Goal: Transaction & Acquisition: Purchase product/service

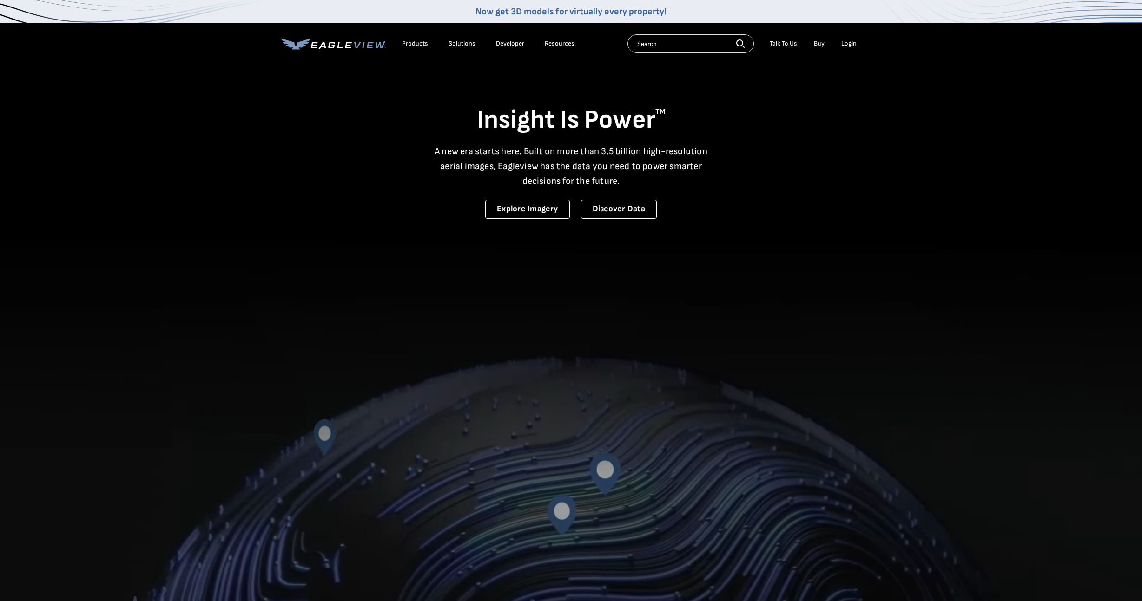
drag, startPoint x: 1043, startPoint y: 125, endPoint x: 1072, endPoint y: 53, distance: 78.6
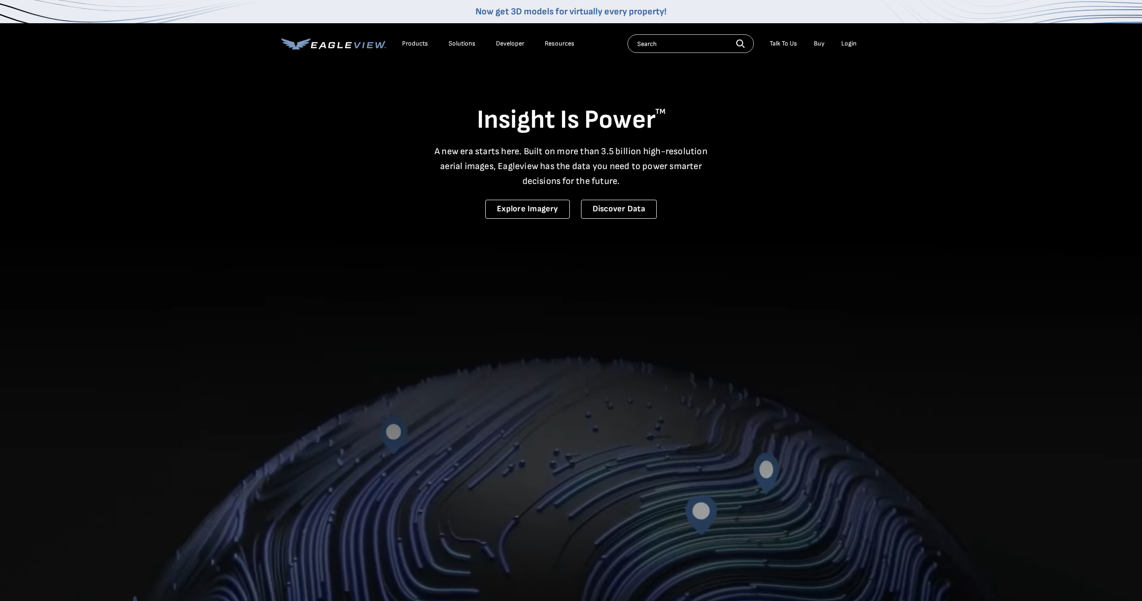
click at [1031, 124] on video at bounding box center [571, 394] width 1142 height 789
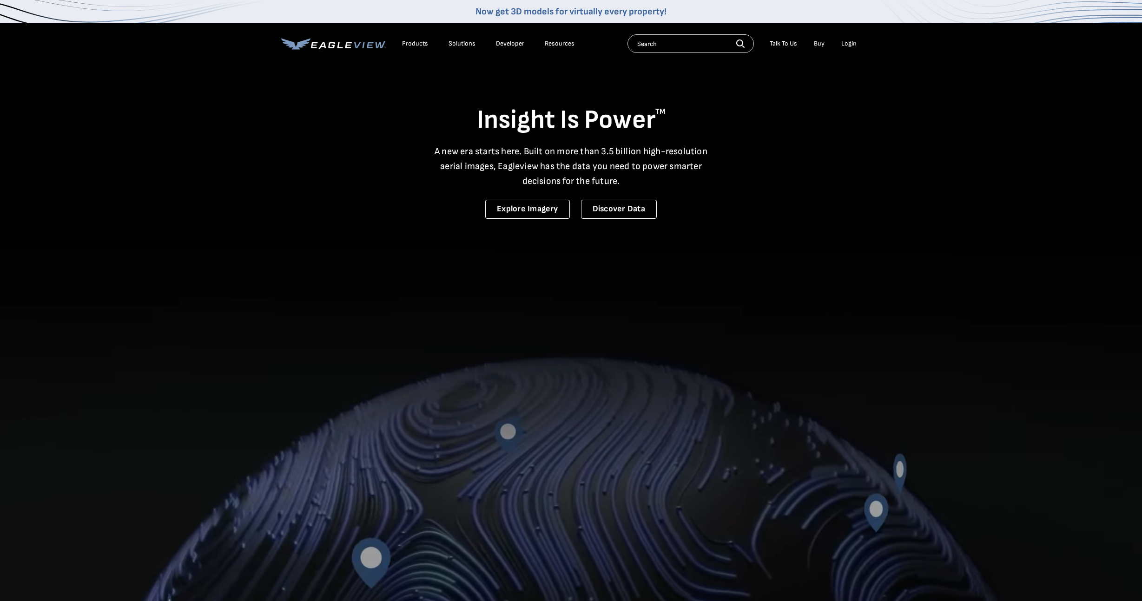
click at [852, 41] on div "Login" at bounding box center [848, 43] width 15 height 8
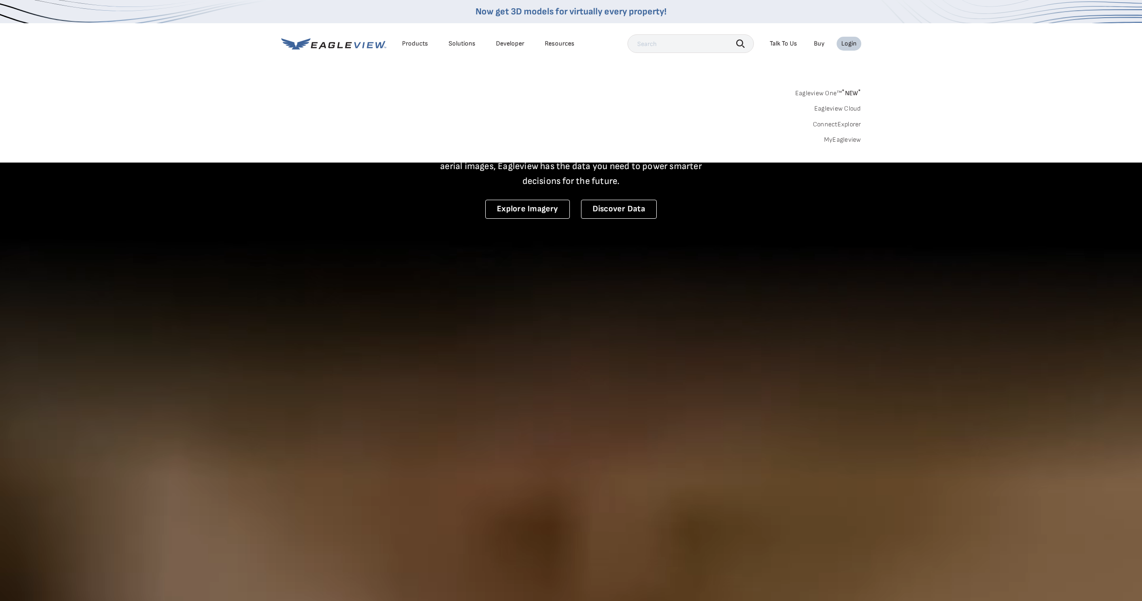
drag, startPoint x: 841, startPoint y: 136, endPoint x: 847, endPoint y: 135, distance: 6.2
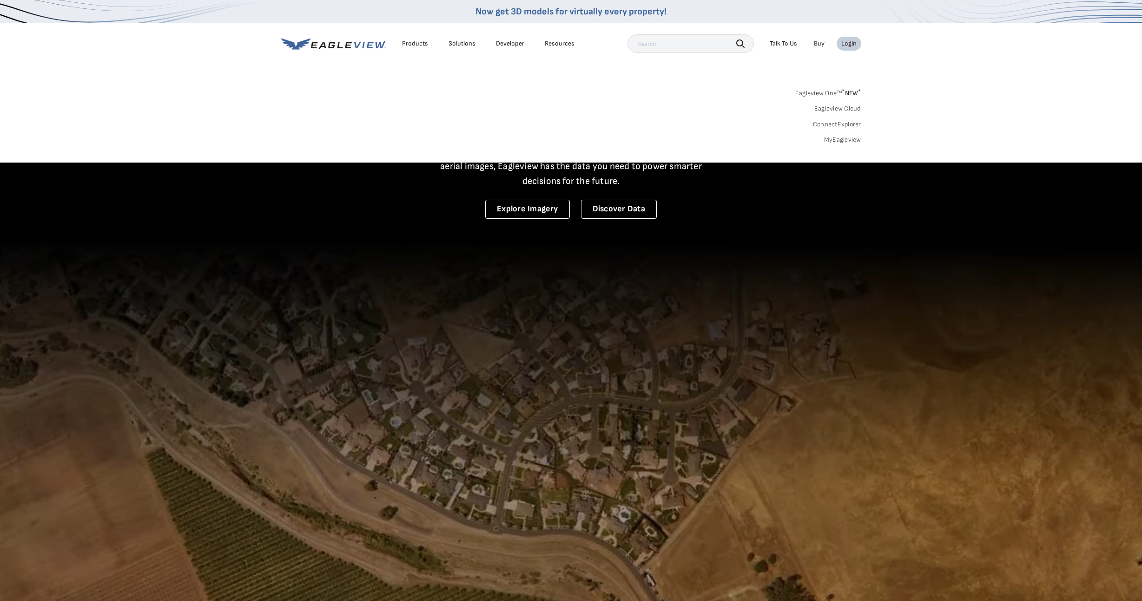
click at [841, 136] on link "MyEagleview" at bounding box center [842, 140] width 37 height 8
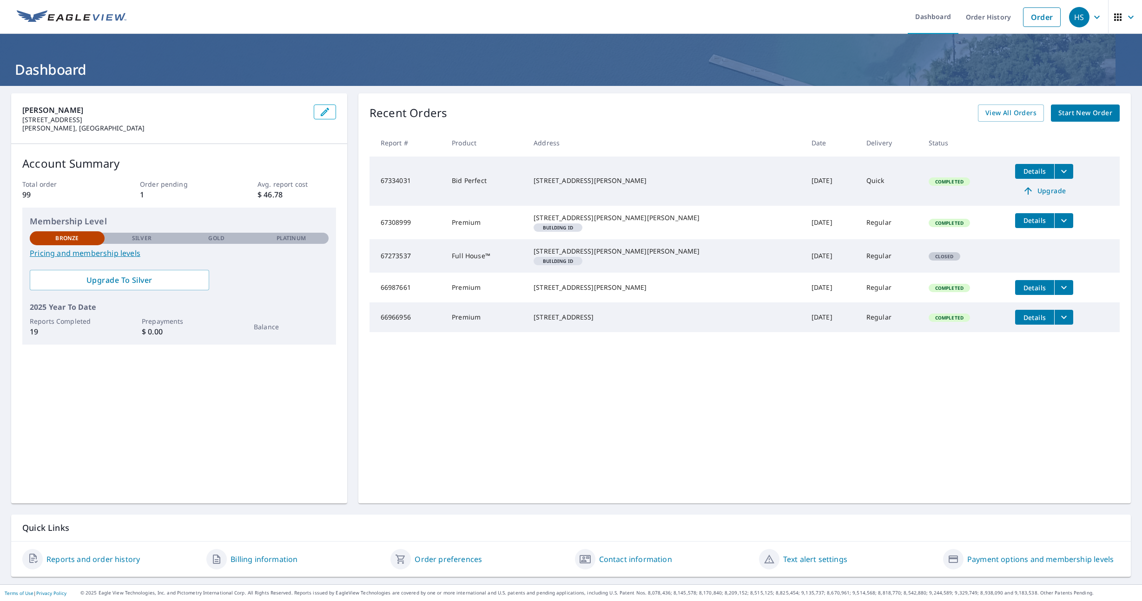
click at [1024, 194] on span "Upgrade" at bounding box center [1043, 190] width 47 height 11
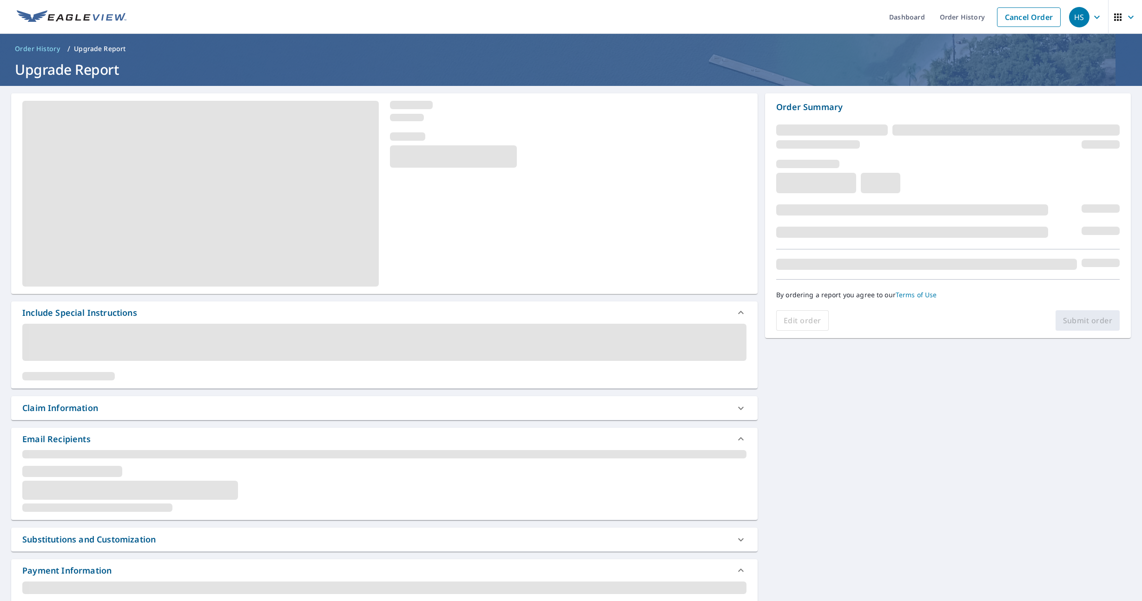
click at [892, 454] on div "Include Special Instructions Claim Information Email Recipients Substitutions a…" at bounding box center [571, 471] width 1142 height 771
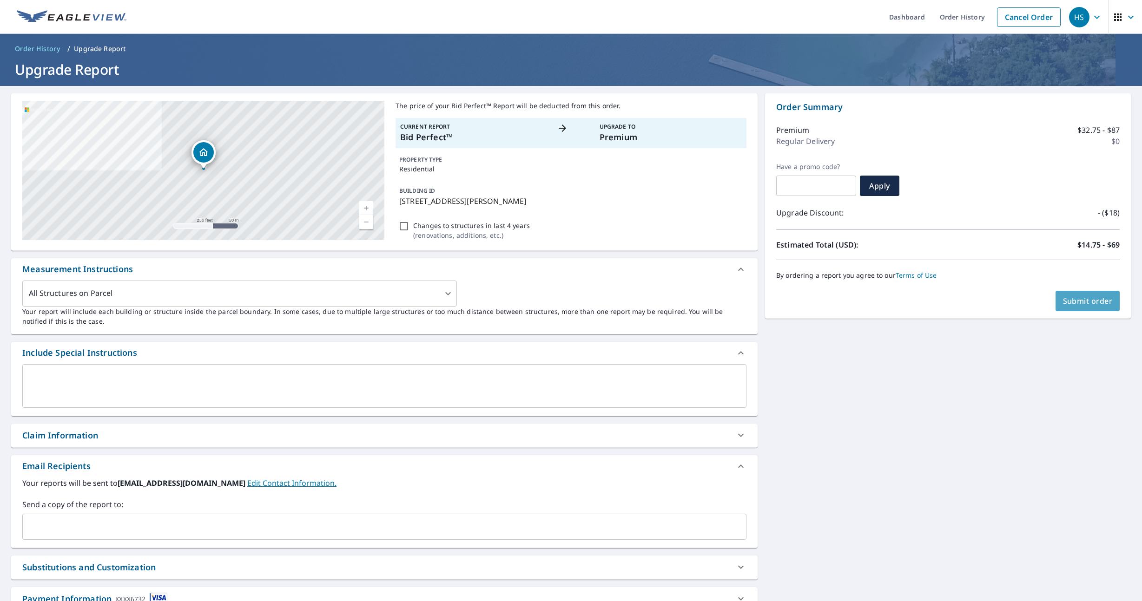
click at [1087, 301] on span "Submit order" at bounding box center [1088, 301] width 50 height 10
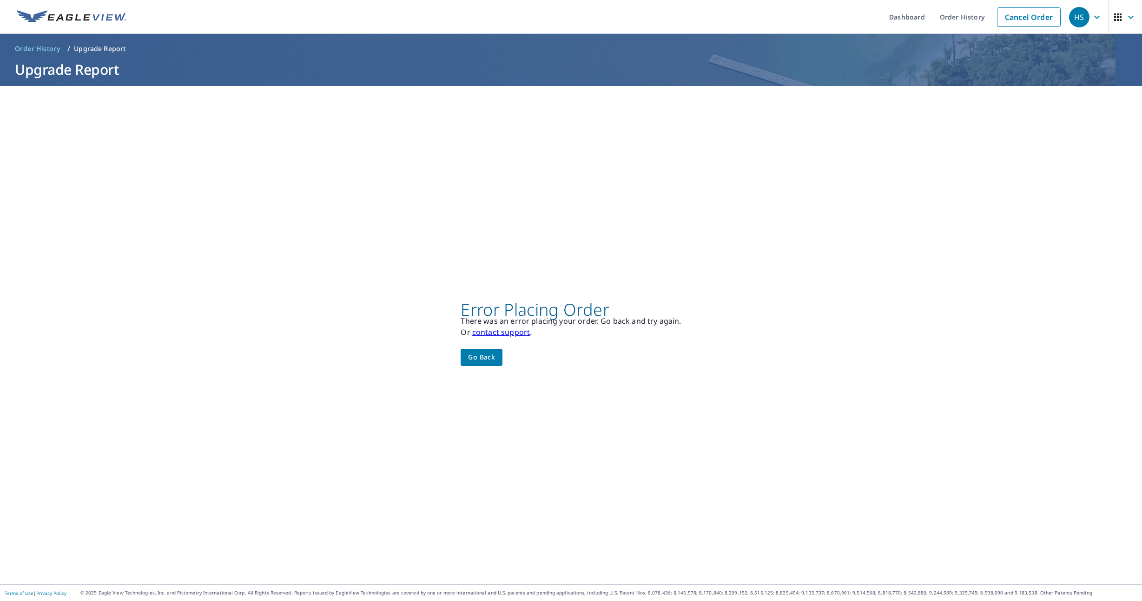
click at [480, 358] on span "Go back" at bounding box center [481, 358] width 27 height 12
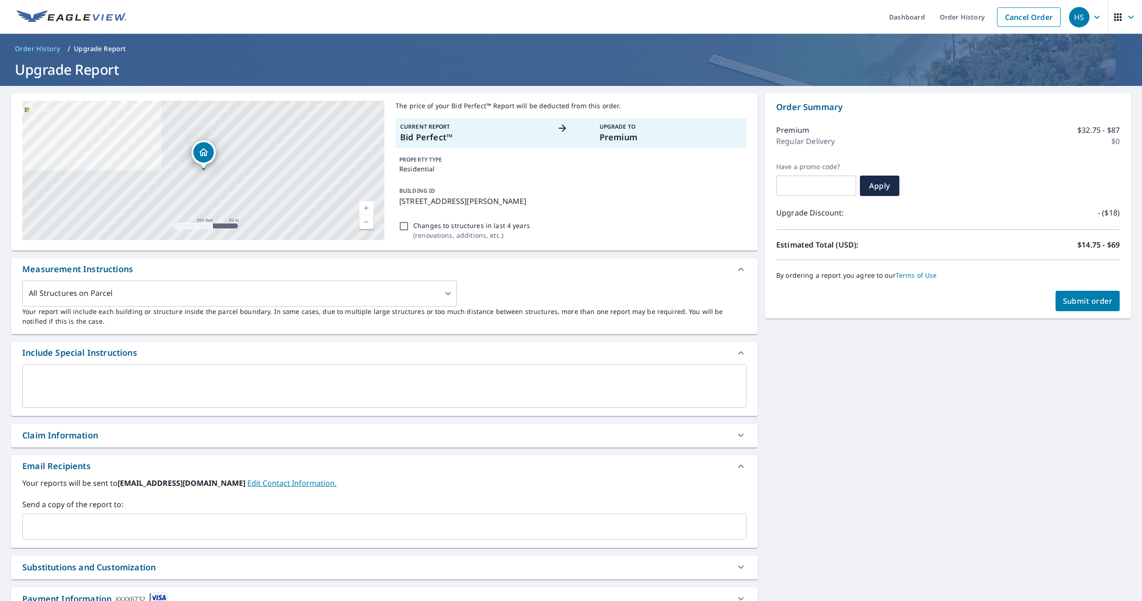
click at [1073, 295] on button "Submit order" at bounding box center [1087, 301] width 65 height 20
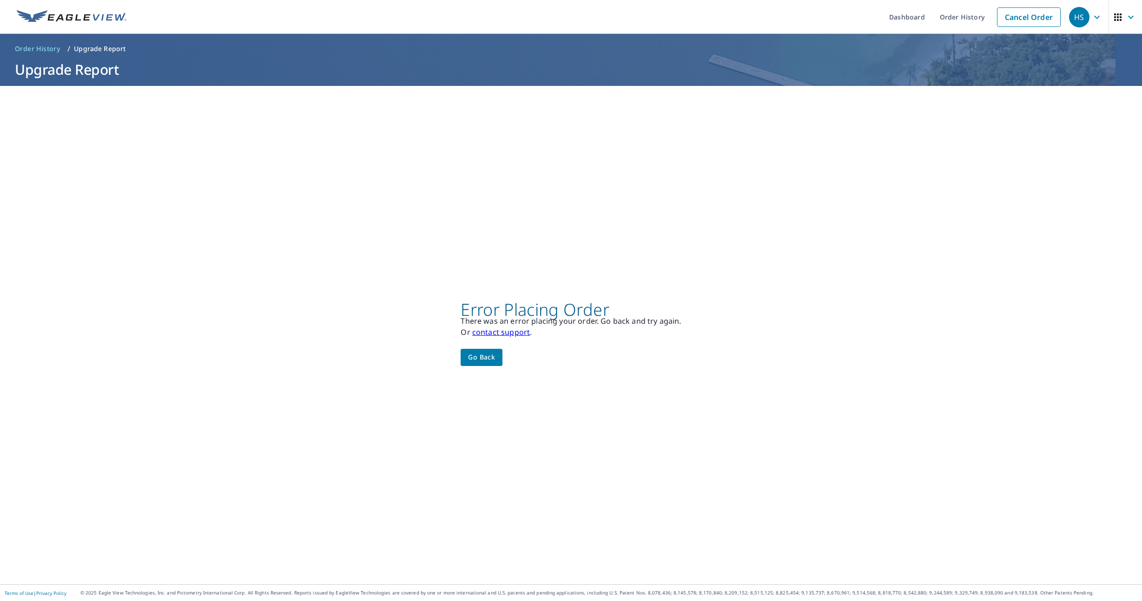
click at [483, 358] on span "Go back" at bounding box center [481, 358] width 27 height 12
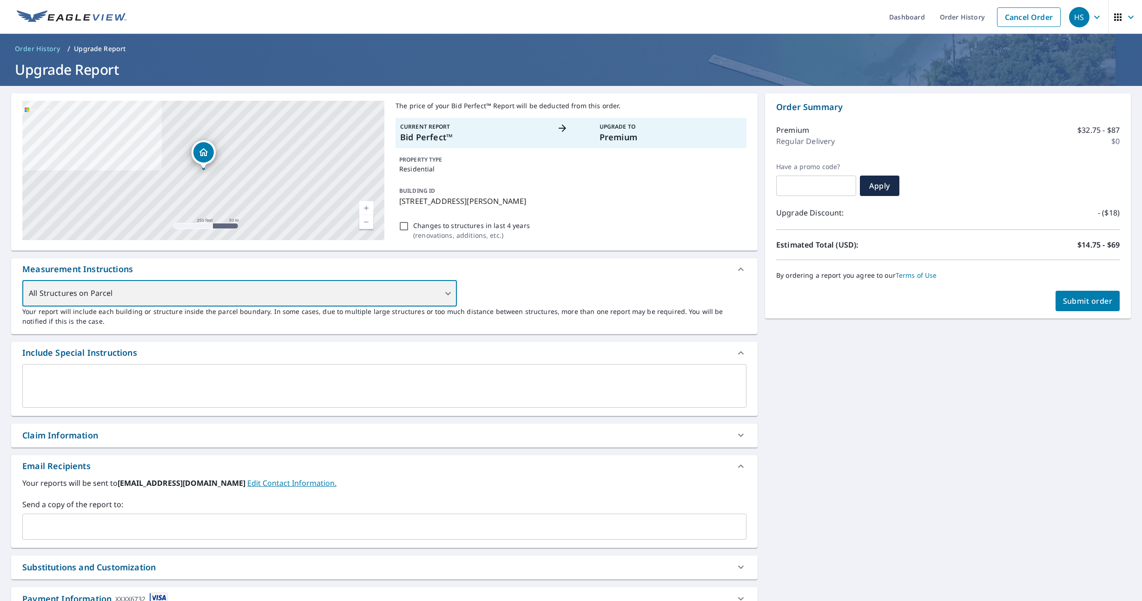
click at [442, 291] on div "All Structures on Parcel" at bounding box center [239, 294] width 434 height 26
drag, startPoint x: 439, startPoint y: 292, endPoint x: 458, endPoint y: 293, distance: 19.5
click at [441, 292] on div "All Structures on Parcel" at bounding box center [239, 294] width 434 height 26
click at [447, 294] on div "All Structures on Parcel" at bounding box center [239, 294] width 434 height 26
click at [448, 298] on div "All Structures on Parcel" at bounding box center [239, 294] width 434 height 26
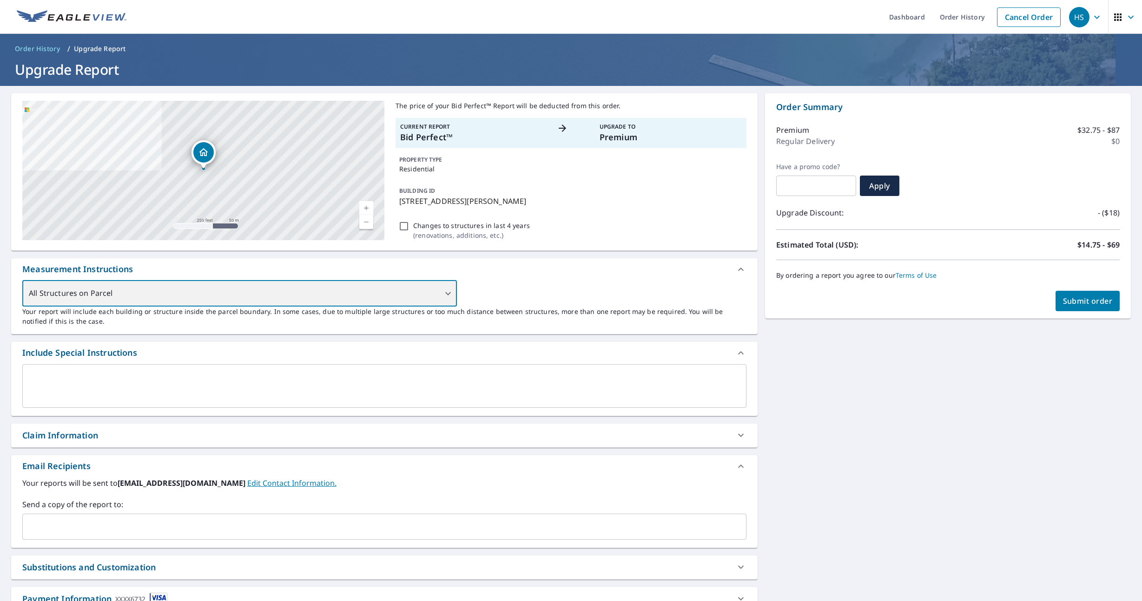
scroll to position [63, 0]
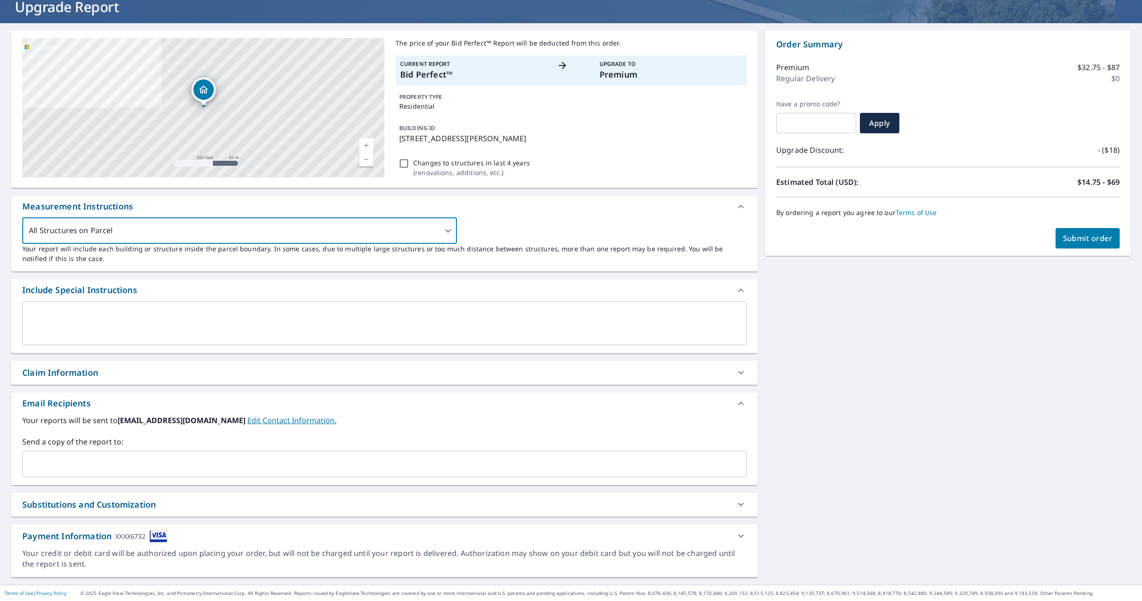
click at [742, 536] on icon at bounding box center [740, 536] width 11 height 11
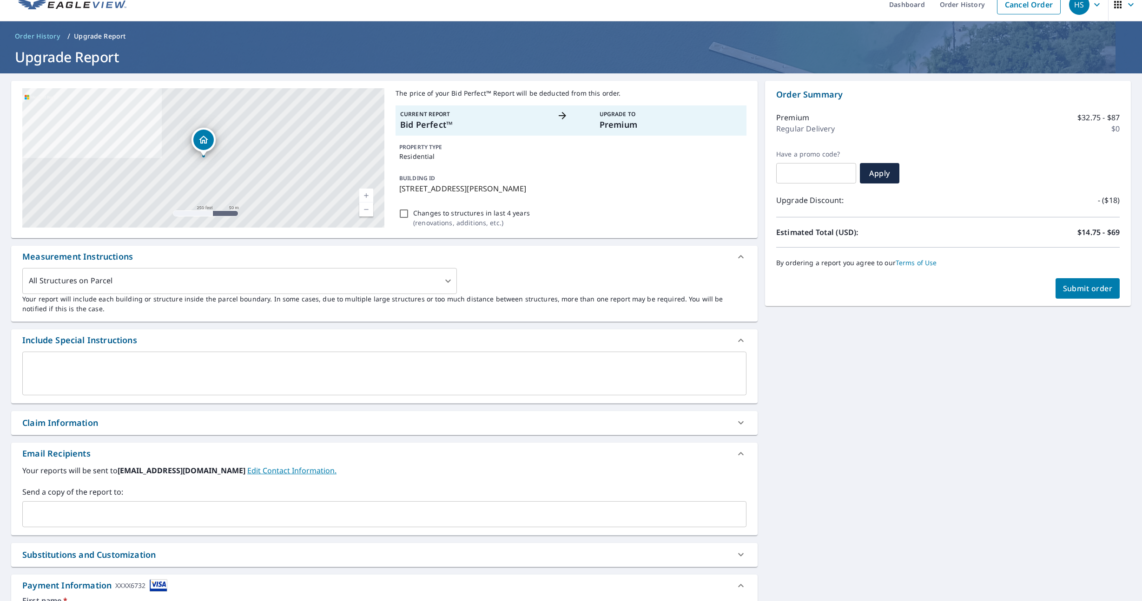
scroll to position [0, 0]
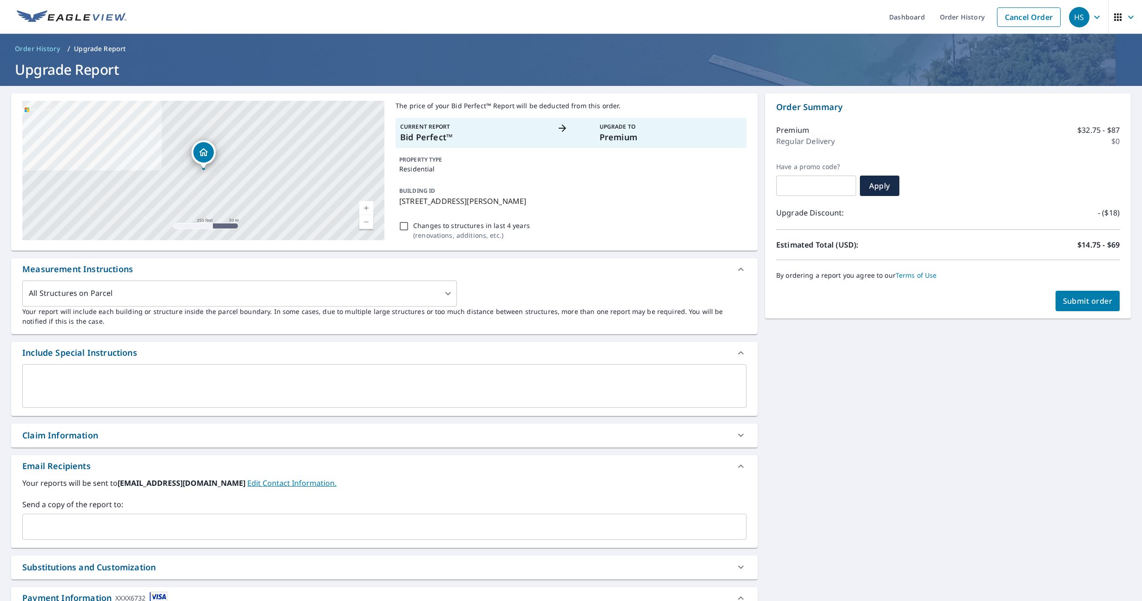
click at [1093, 302] on span "Submit order" at bounding box center [1088, 301] width 50 height 10
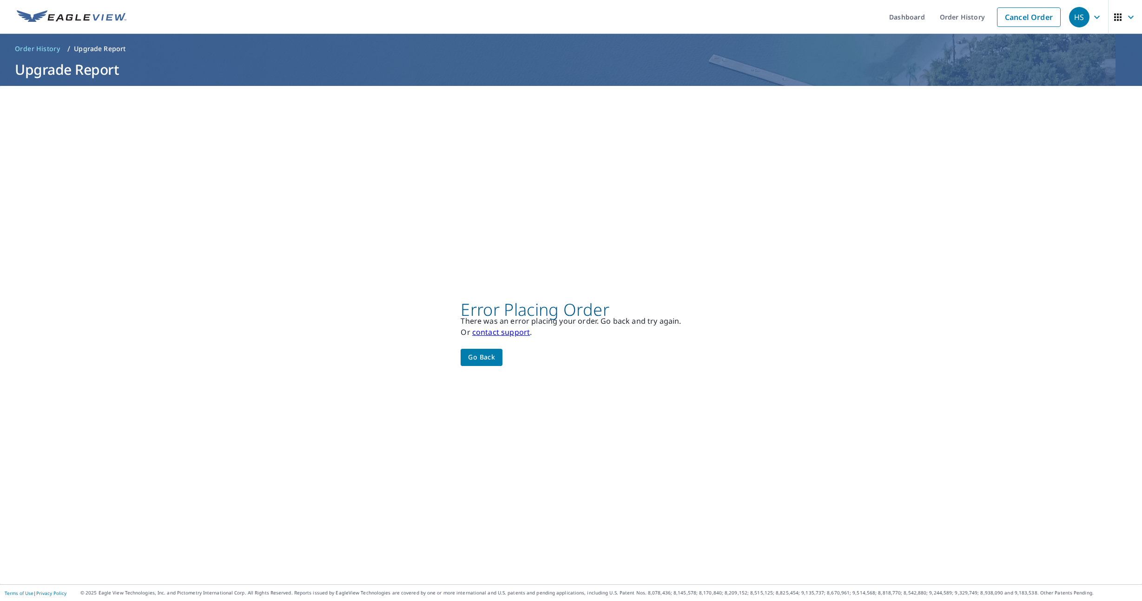
click at [474, 352] on span "Go back" at bounding box center [481, 358] width 27 height 12
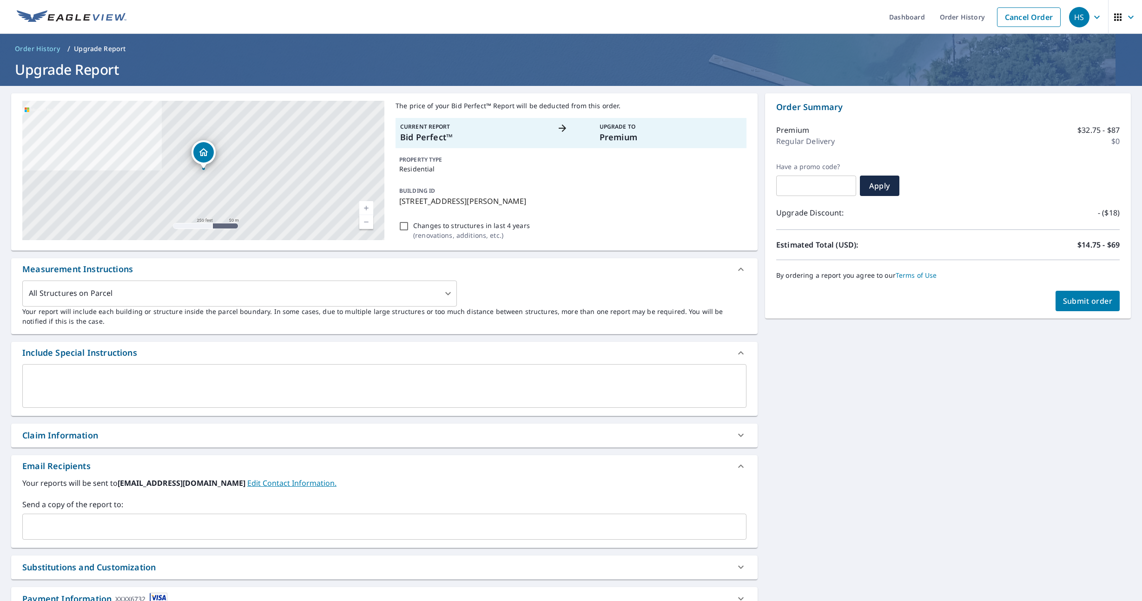
scroll to position [63, 0]
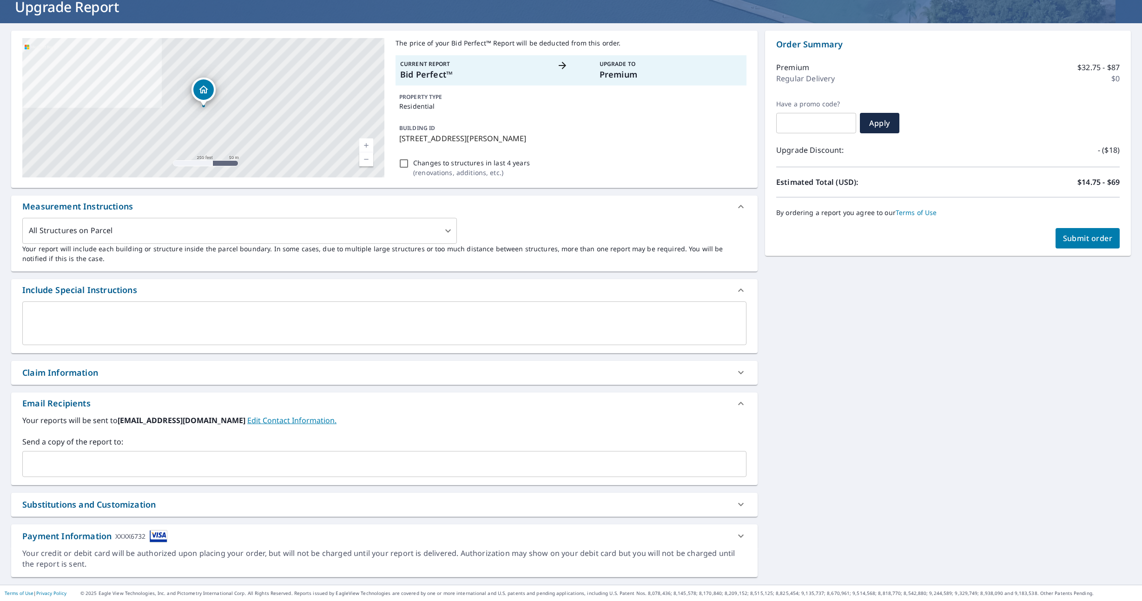
click at [437, 552] on div "Your credit or debit card will be authorized upon placing your order, but will …" at bounding box center [384, 558] width 724 height 21
click at [741, 536] on icon at bounding box center [741, 536] width 6 height 3
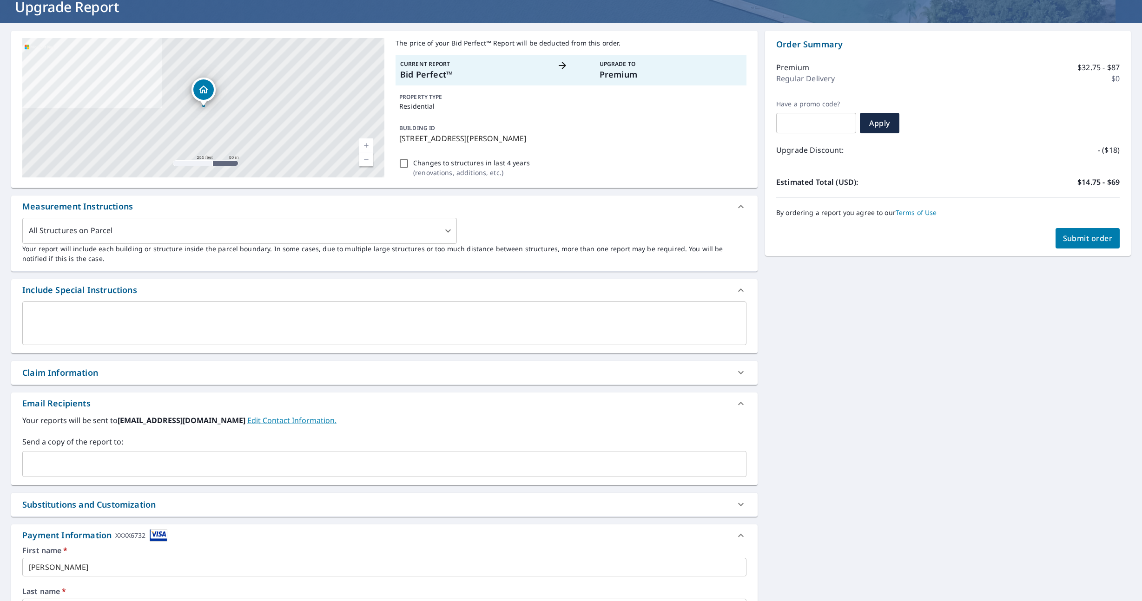
scroll to position [267, 0]
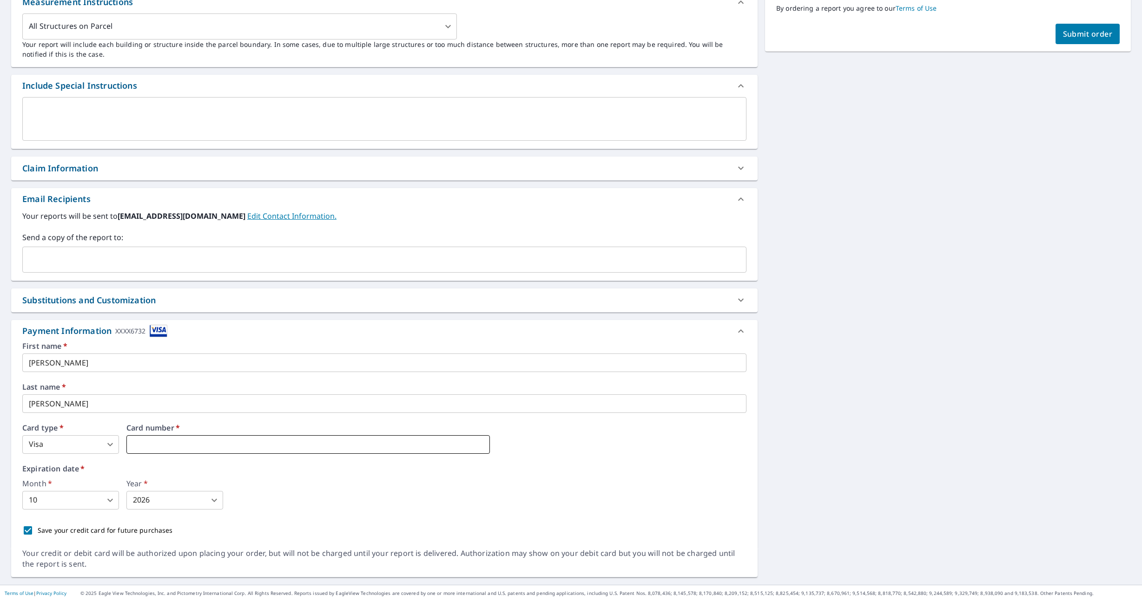
click at [174, 450] on iframe at bounding box center [307, 444] width 363 height 19
click at [101, 500] on body "HS HS Dashboard Order History Cancel Order HS Order History / Upgrade Report Up…" at bounding box center [571, 300] width 1142 height 601
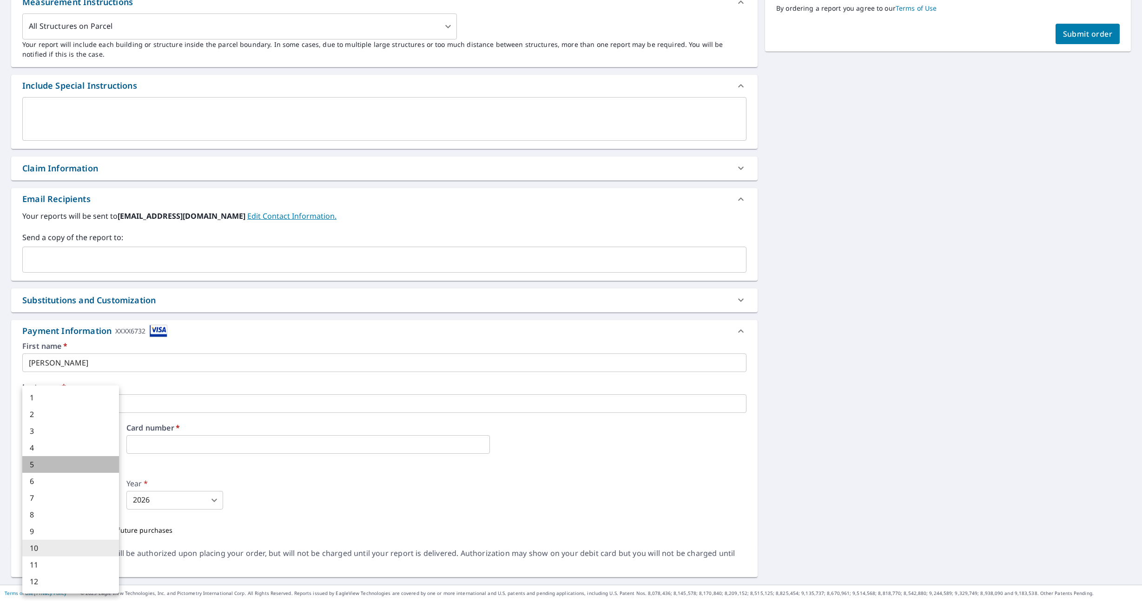
click at [75, 464] on li "5" at bounding box center [70, 464] width 97 height 17
type input "5"
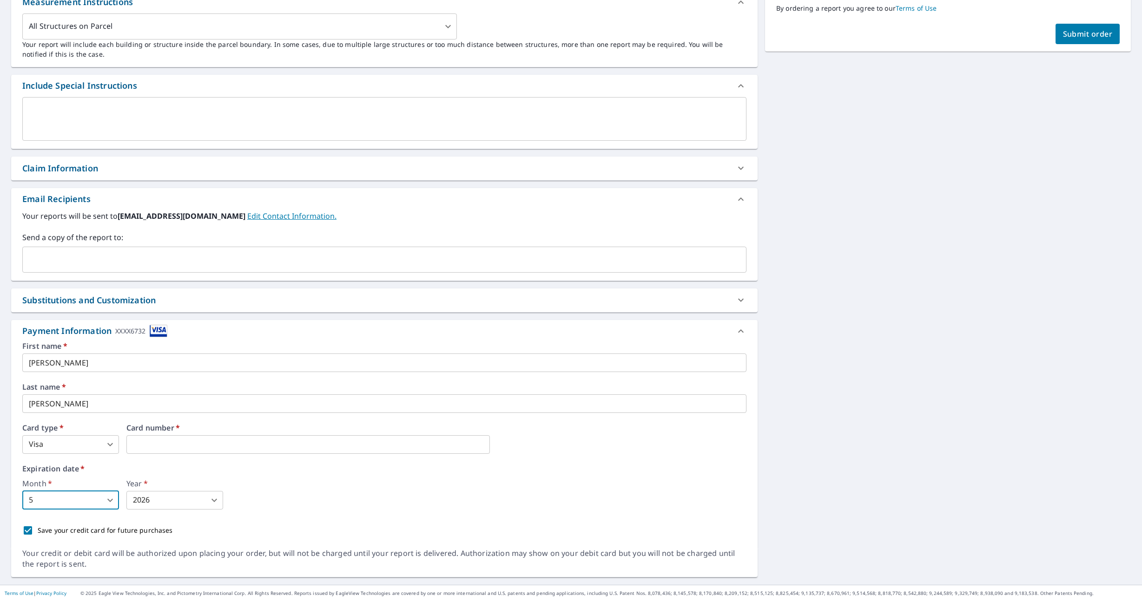
click at [210, 502] on body "HS HS Dashboard Order History Cancel Order HS Order History / Upgrade Report Up…" at bounding box center [571, 300] width 1142 height 601
click at [184, 480] on li "2029" at bounding box center [174, 481] width 97 height 17
type input "2029"
click at [1079, 43] on button "Submit order" at bounding box center [1087, 34] width 65 height 20
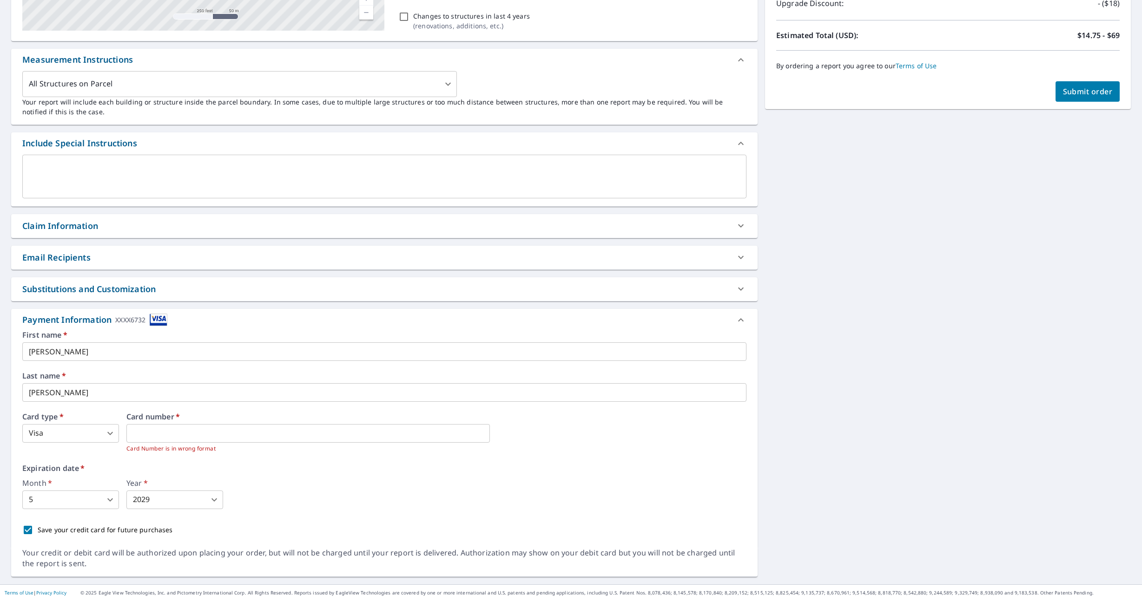
scroll to position [209, 0]
click at [1099, 93] on span "Submit order" at bounding box center [1088, 92] width 50 height 10
click at [291, 505] on div "Month   * 5 5 ​ Year   * 2029 2029 ​" at bounding box center [384, 495] width 724 height 30
click at [1097, 85] on button "Submit order" at bounding box center [1087, 92] width 65 height 20
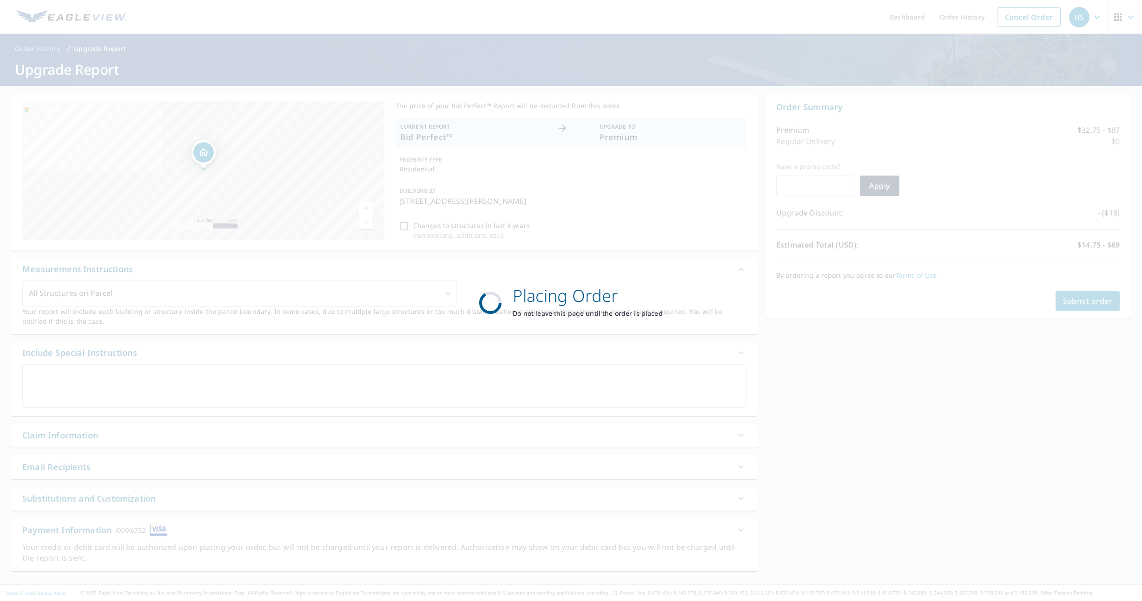
scroll to position [0, 0]
